Goal: Task Accomplishment & Management: Use online tool/utility

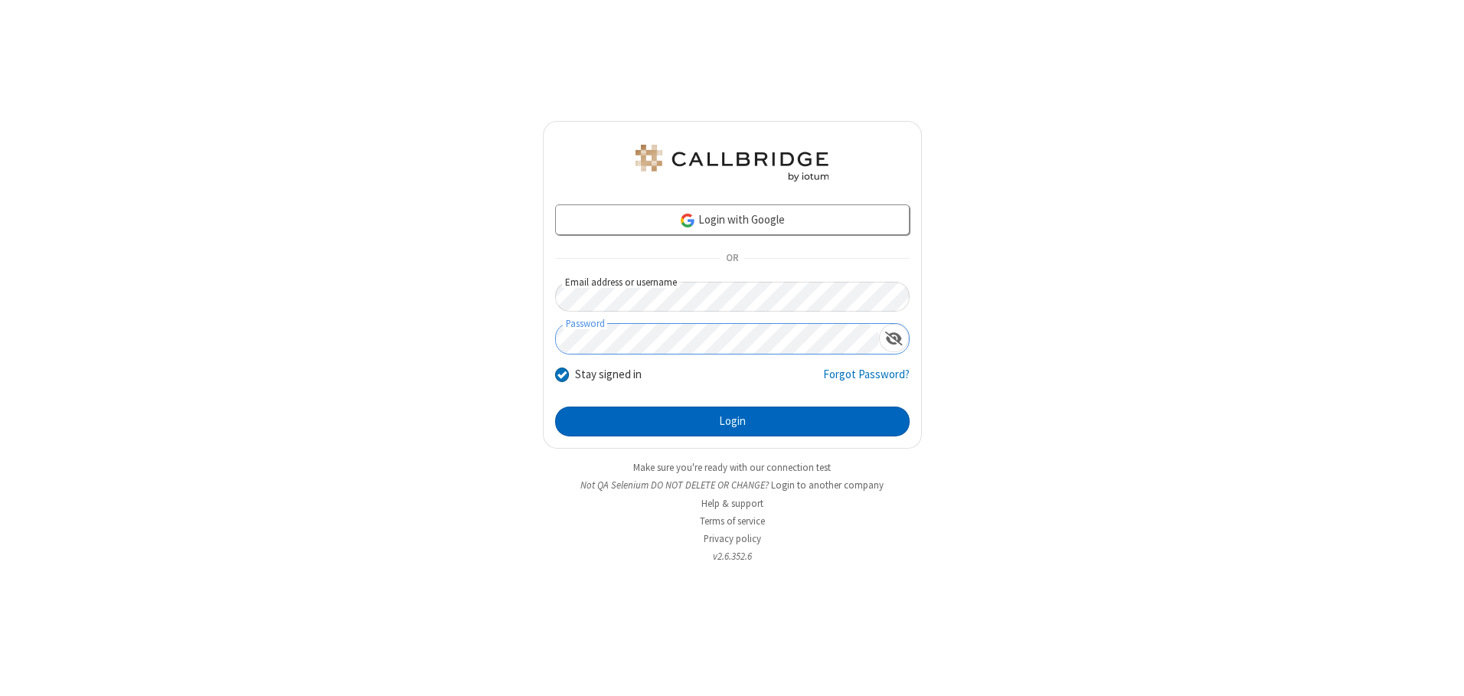
click at [732, 421] on button "Login" at bounding box center [732, 421] width 354 height 31
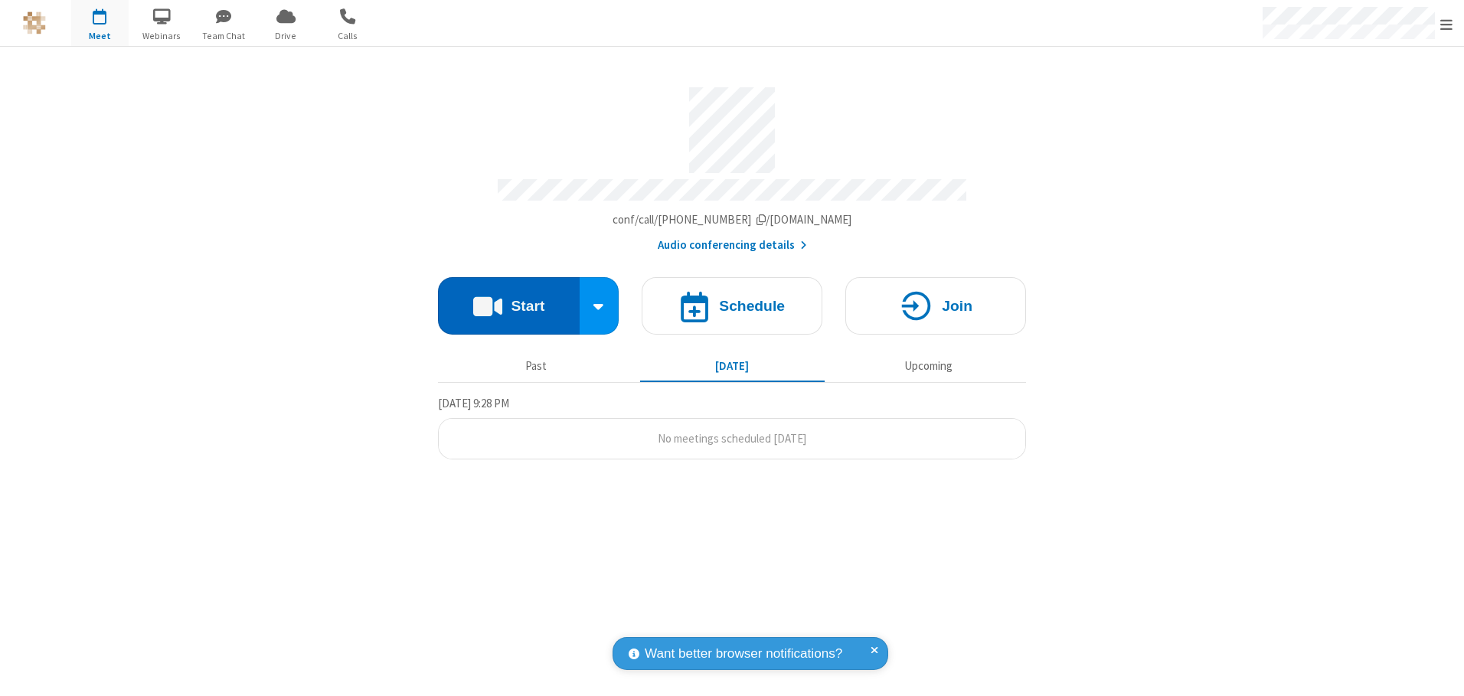
click at [508, 300] on button "Start" at bounding box center [509, 305] width 142 height 57
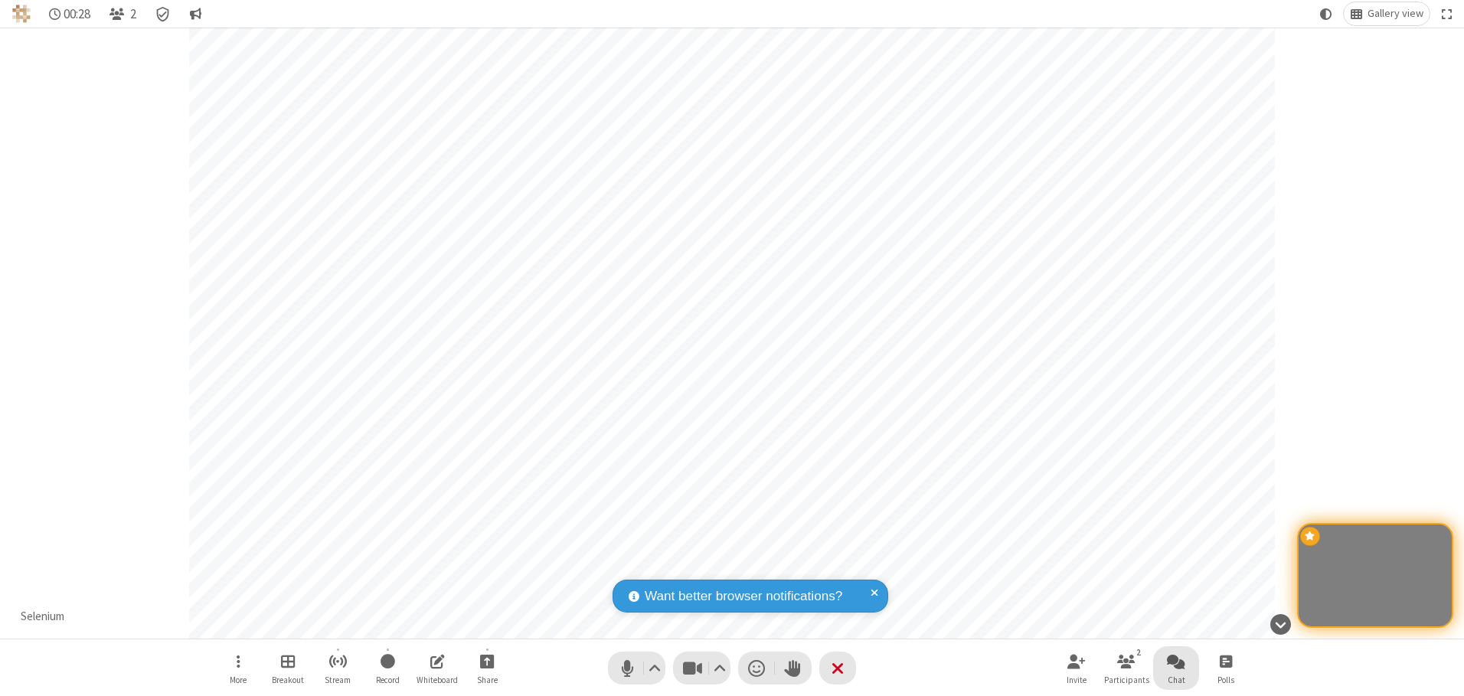
click at [1176, 661] on span "Open chat" at bounding box center [1176, 660] width 18 height 19
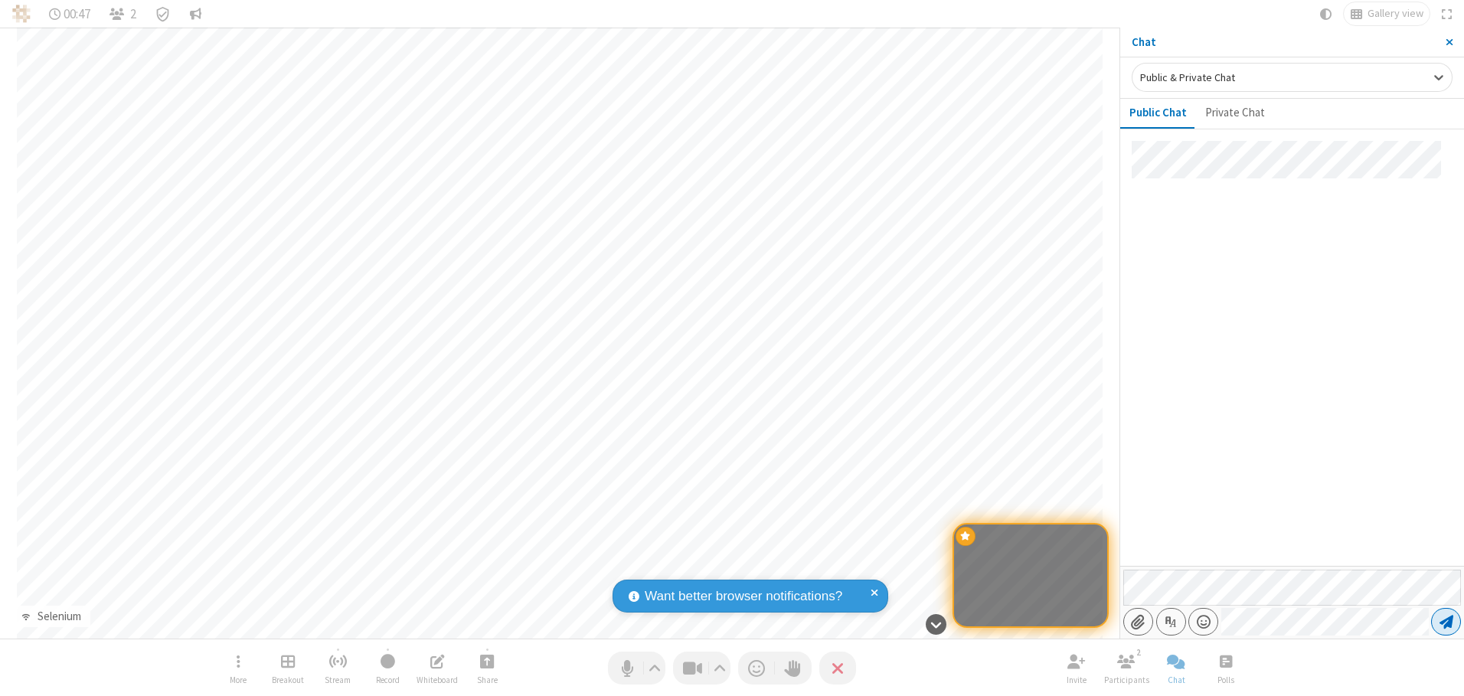
click at [1445, 622] on span "Send message" at bounding box center [1446, 621] width 14 height 15
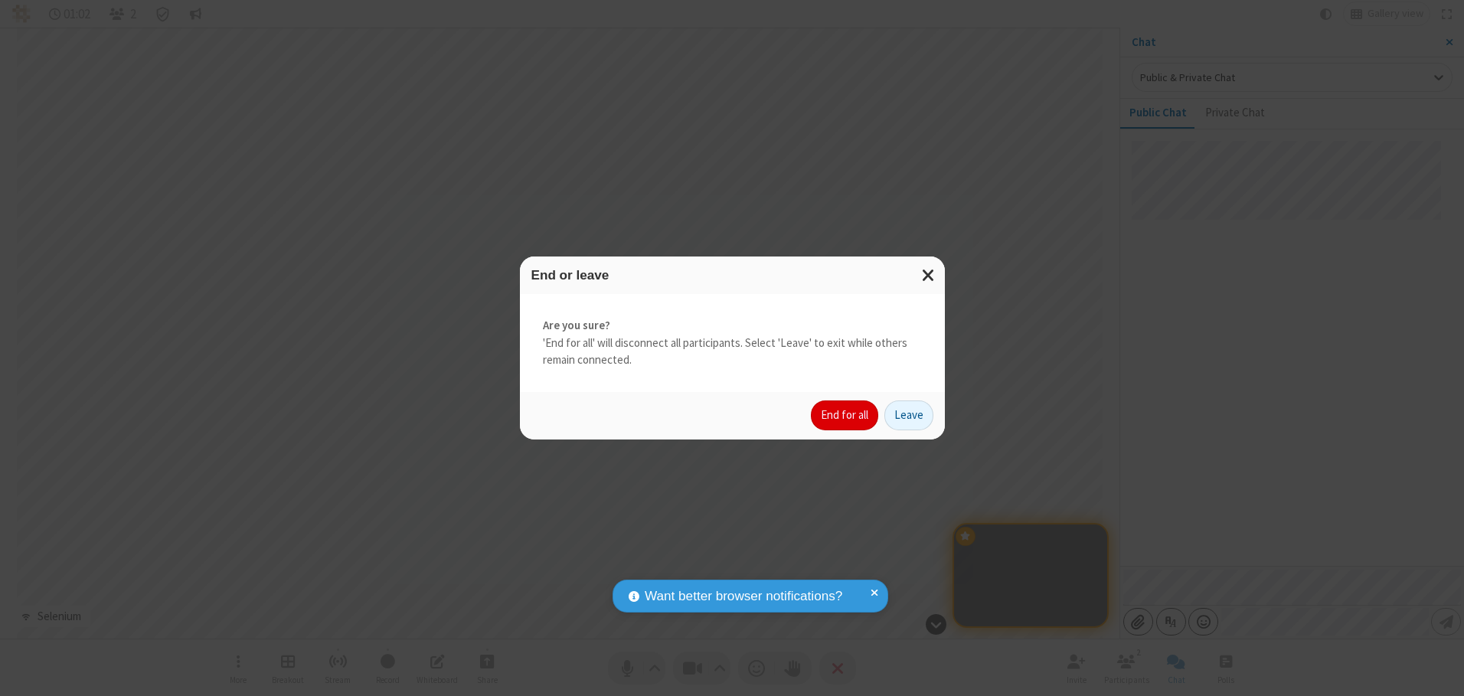
click at [845, 415] on button "End for all" at bounding box center [844, 415] width 67 height 31
